Goal: Information Seeking & Learning: Learn about a topic

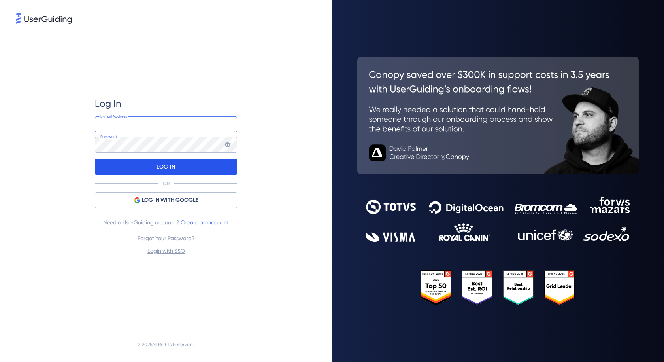
type input "hazel.tweed@trailight.co.uk"
click at [174, 169] on p "LOG IN" at bounding box center [166, 167] width 19 height 13
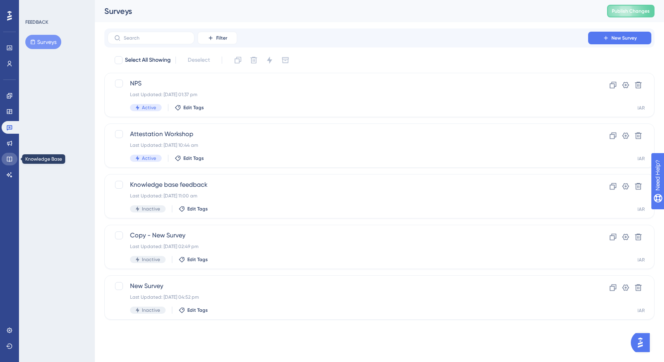
drag, startPoint x: 7, startPoint y: 159, endPoint x: 12, endPoint y: 149, distance: 11.1
click at [7, 159] on icon at bounding box center [9, 159] width 6 height 6
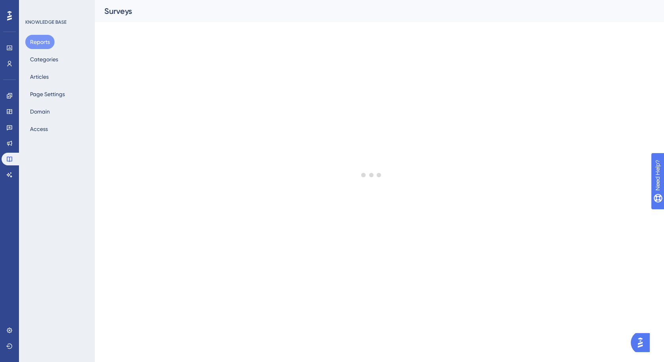
click at [22, 76] on div "KNOWLEDGE BASE Reports Categories Articles Page Settings Domain Access" at bounding box center [57, 181] width 76 height 362
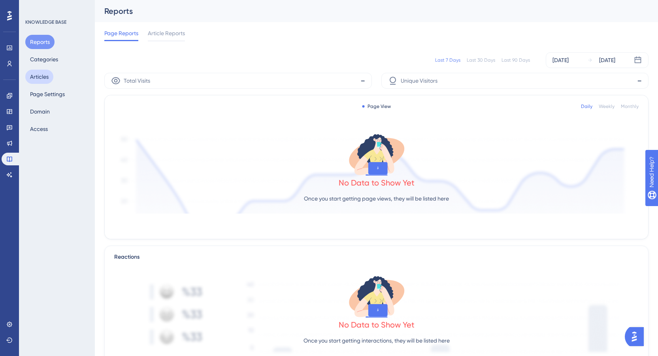
click at [28, 77] on button "Articles" at bounding box center [39, 77] width 28 height 14
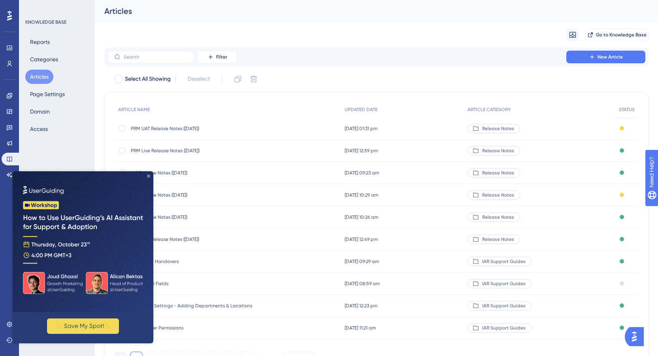
click at [149, 177] on icon "Close Preview" at bounding box center [148, 175] width 3 height 3
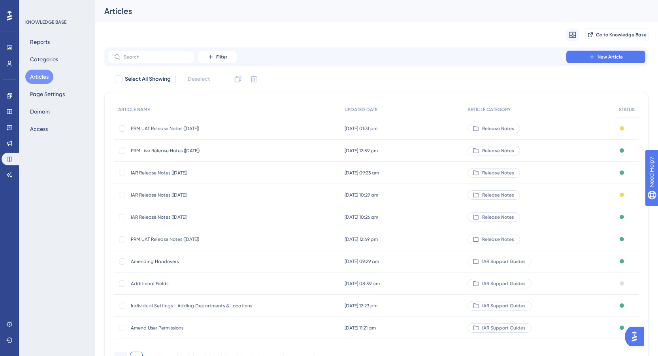
click at [161, 173] on span "IAR Release Notes (15/10/2025)" at bounding box center [194, 173] width 127 height 6
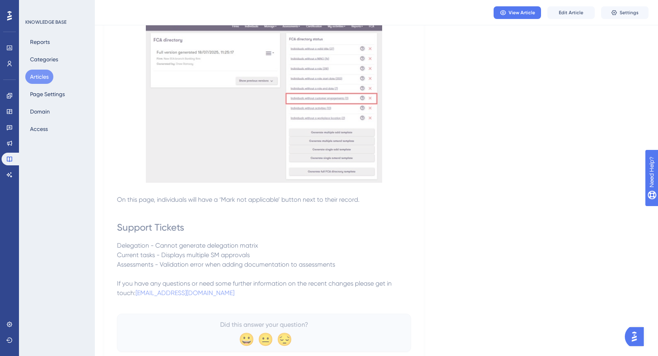
scroll to position [2058, 0]
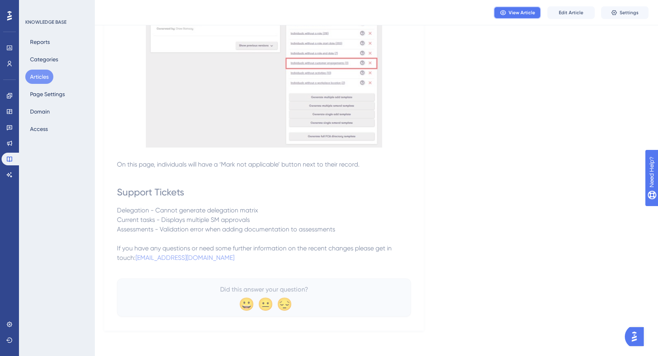
click at [509, 16] on button "View Article" at bounding box center [517, 12] width 47 height 13
drag, startPoint x: 41, startPoint y: 72, endPoint x: 158, endPoint y: 37, distance: 121.6
click at [41, 72] on button "Articles" at bounding box center [39, 77] width 28 height 14
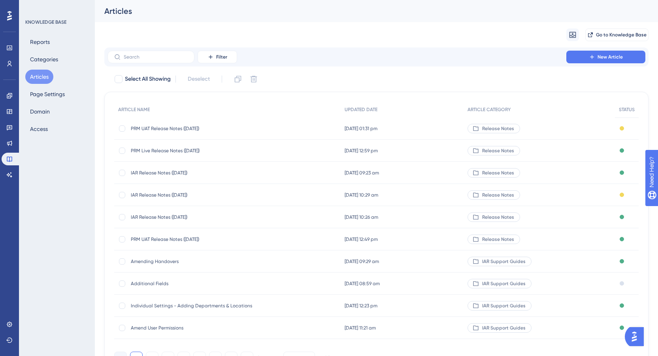
click at [188, 196] on span "IAR Release Notes (24/09/2025)" at bounding box center [194, 195] width 127 height 6
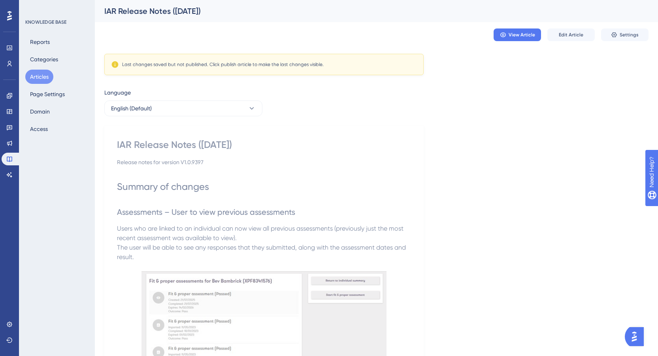
click at [40, 76] on button "Articles" at bounding box center [39, 77] width 28 height 14
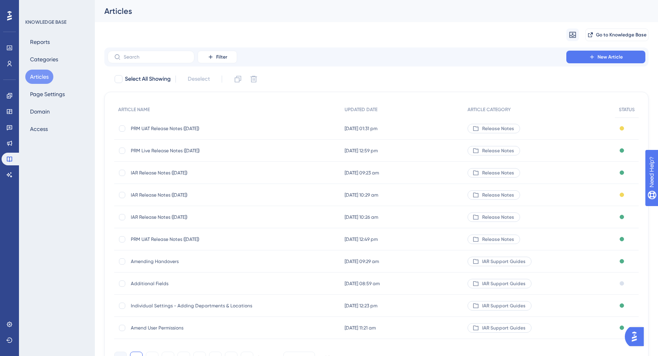
click at [179, 174] on span "IAR Release Notes (15/10/2025)" at bounding box center [194, 173] width 127 height 6
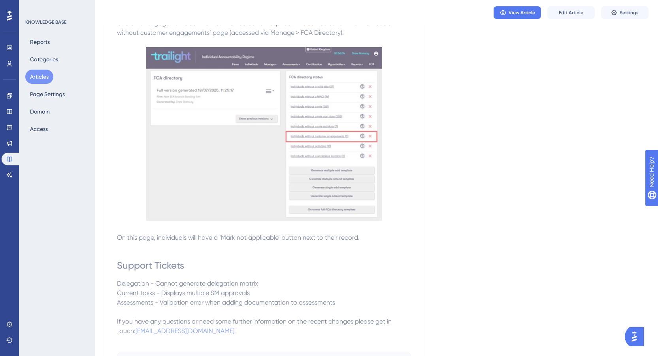
scroll to position [2058, 0]
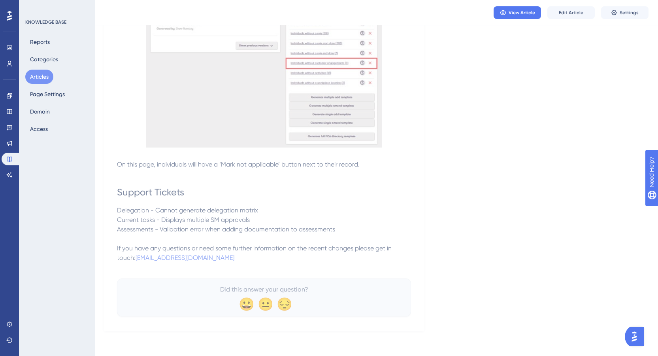
click at [388, 215] on p "Current tasks - Displays multiple SM approvals" at bounding box center [264, 219] width 294 height 9
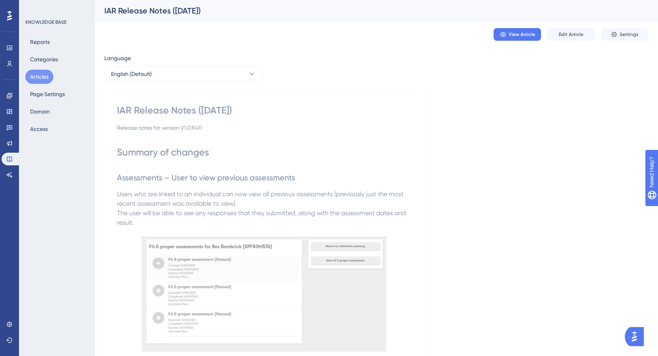
scroll to position [0, 0]
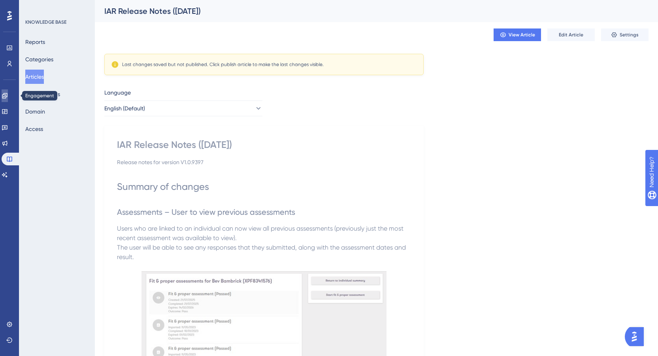
click at [8, 98] on icon at bounding box center [5, 96] width 6 height 6
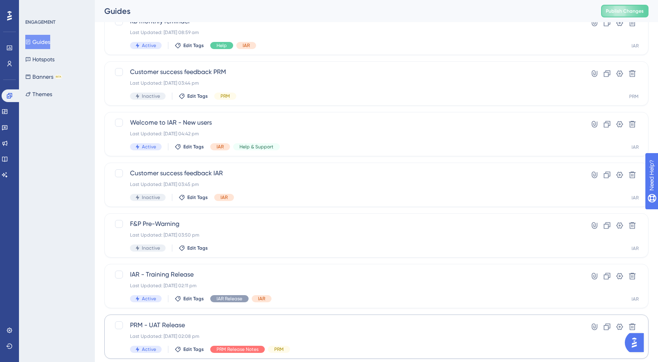
scroll to position [237, 0]
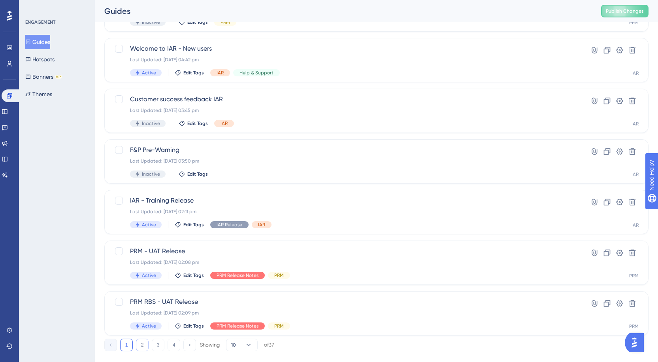
click at [144, 342] on button "2" at bounding box center [142, 344] width 13 height 13
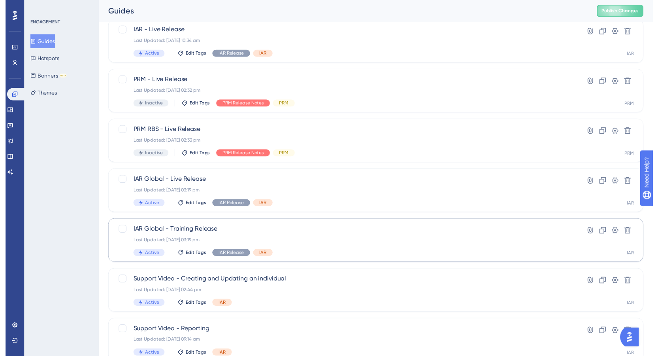
scroll to position [0, 0]
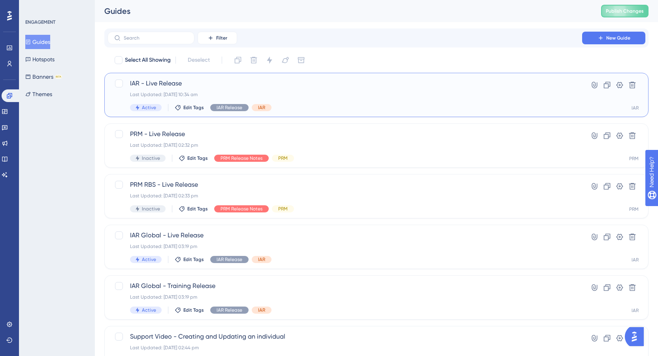
click at [297, 96] on div "Last Updated: 15 Oct 2025 10:34 am" at bounding box center [345, 94] width 430 height 6
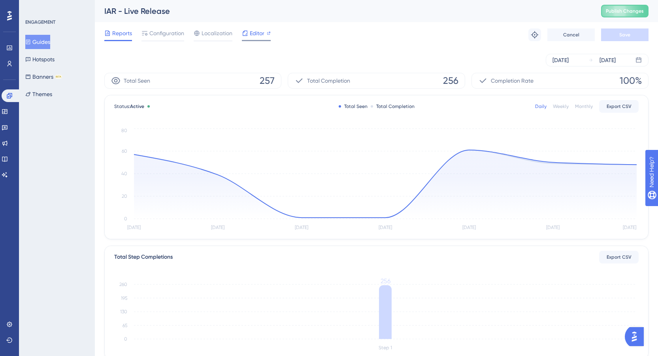
click at [261, 36] on span "Editor" at bounding box center [257, 32] width 15 height 9
